Goal: Task Accomplishment & Management: Manage account settings

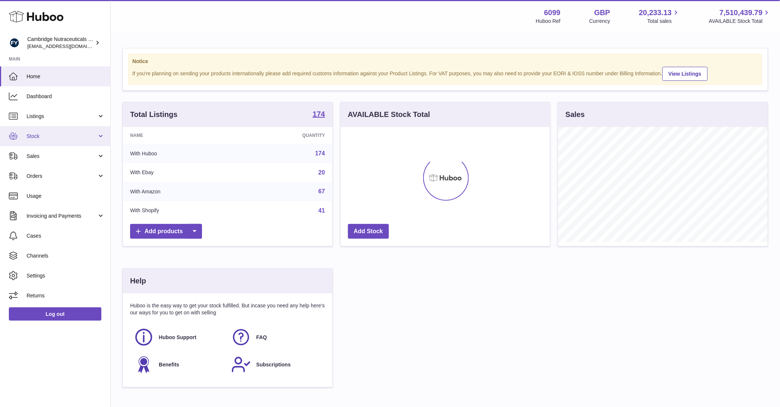
scroll to position [115, 209]
click at [39, 136] on span "Stock" at bounding box center [62, 136] width 70 height 7
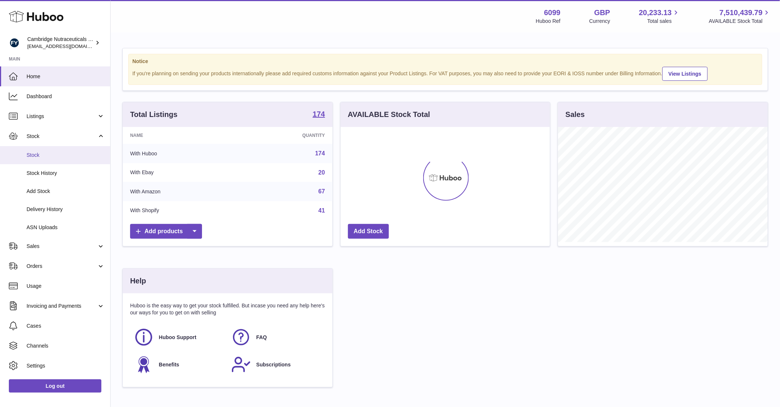
click at [35, 153] on span "Stock" at bounding box center [66, 155] width 78 height 7
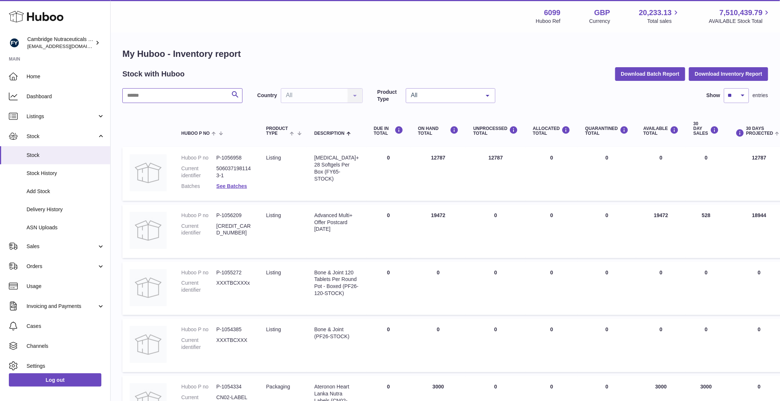
click at [171, 96] on input "text" at bounding box center [182, 95] width 120 height 15
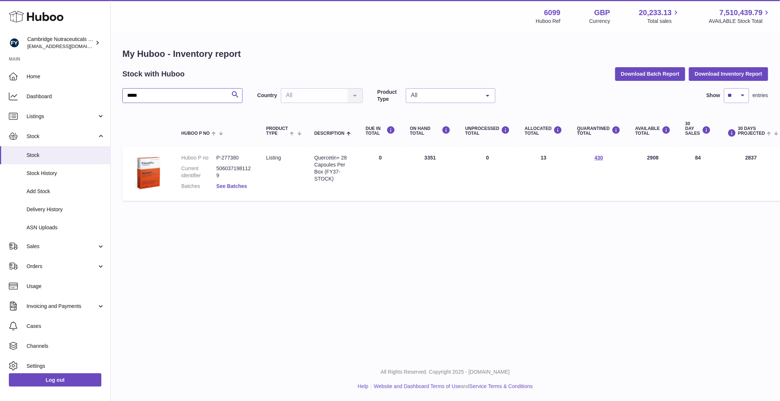
type input "*****"
click at [228, 185] on link "See Batches" at bounding box center [231, 186] width 31 height 6
